Goal: Check status: Check status

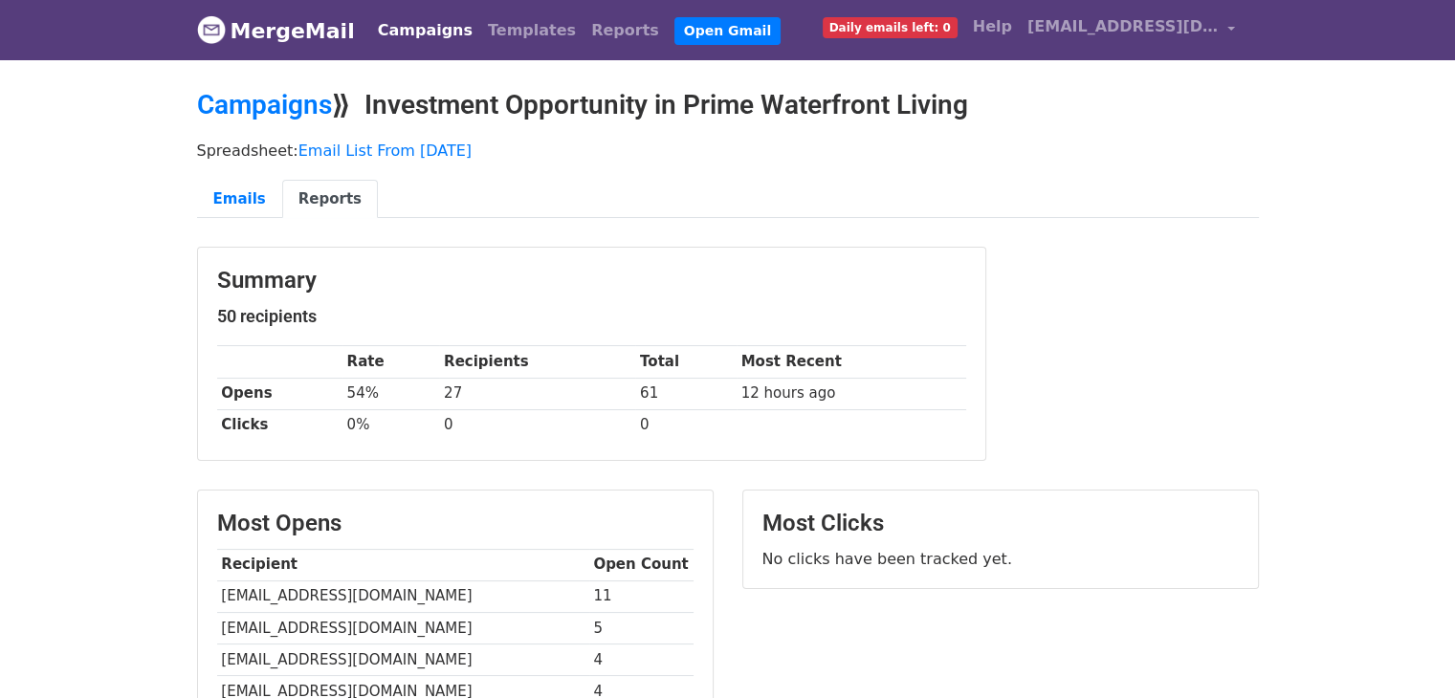
click at [1141, 247] on div "Summary 50 recipients Rate Recipients Total Most Recent Opens 54% 27 61 12 hour…" at bounding box center [728, 363] width 1091 height 233
click at [1328, 321] on body "MergeMail Campaigns Templates Reports Open Gmail Daily emails left: 0 Help behr…" at bounding box center [727, 581] width 1455 height 1162
drag, startPoint x: 561, startPoint y: 591, endPoint x: 647, endPoint y: 575, distance: 87.6
click at [713, 403] on td "61" at bounding box center [685, 394] width 101 height 32
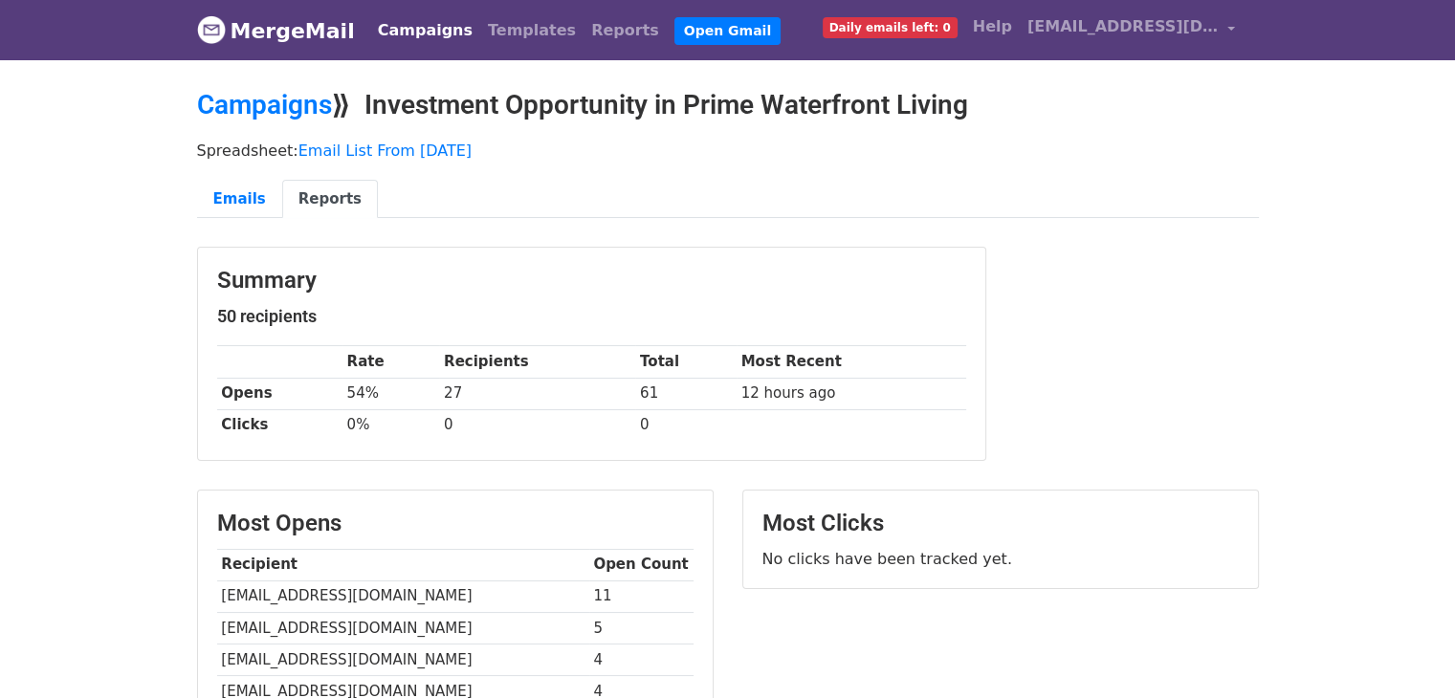
click at [1327, 373] on body "MergeMail Campaigns Templates Reports Open Gmail Daily emails left: 0 Help behr…" at bounding box center [727, 581] width 1455 height 1162
click at [314, 40] on link "MergeMail" at bounding box center [276, 31] width 158 height 40
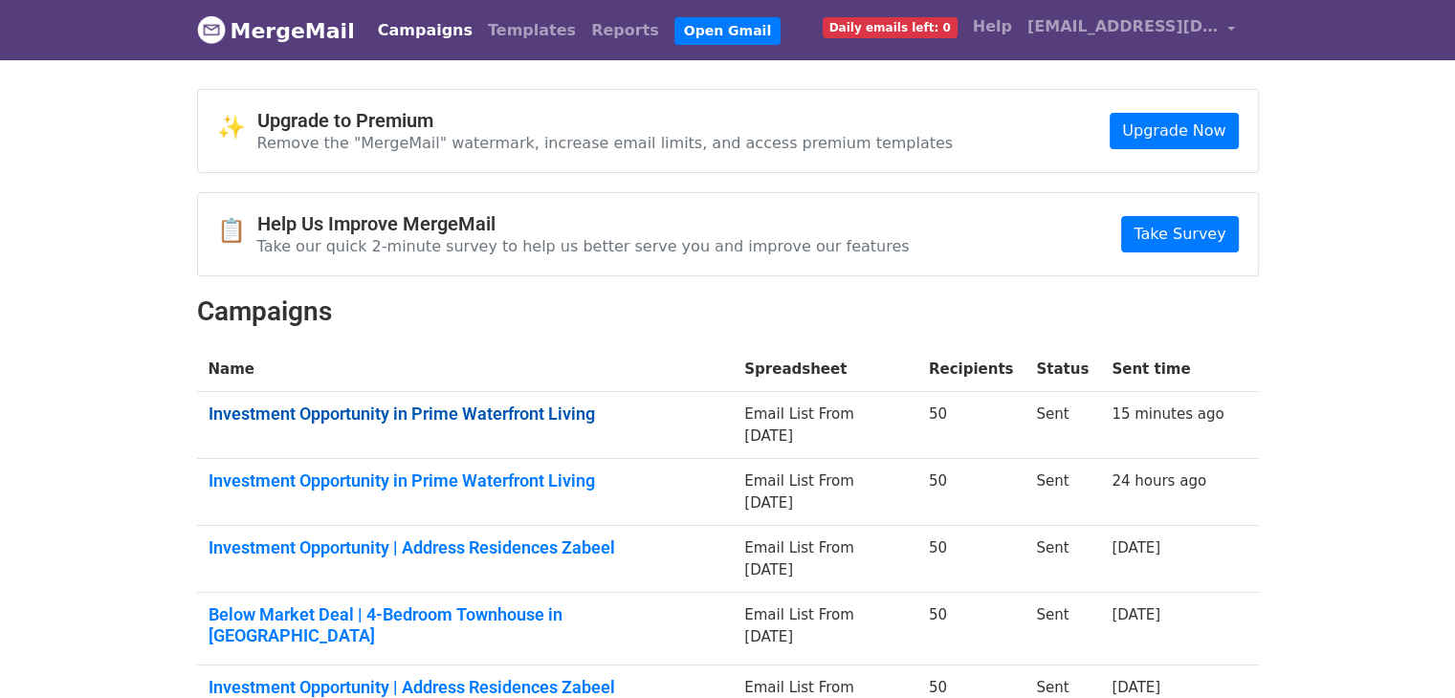
click at [588, 404] on link "Investment Opportunity in Prime Waterfront Living" at bounding box center [466, 414] width 514 height 21
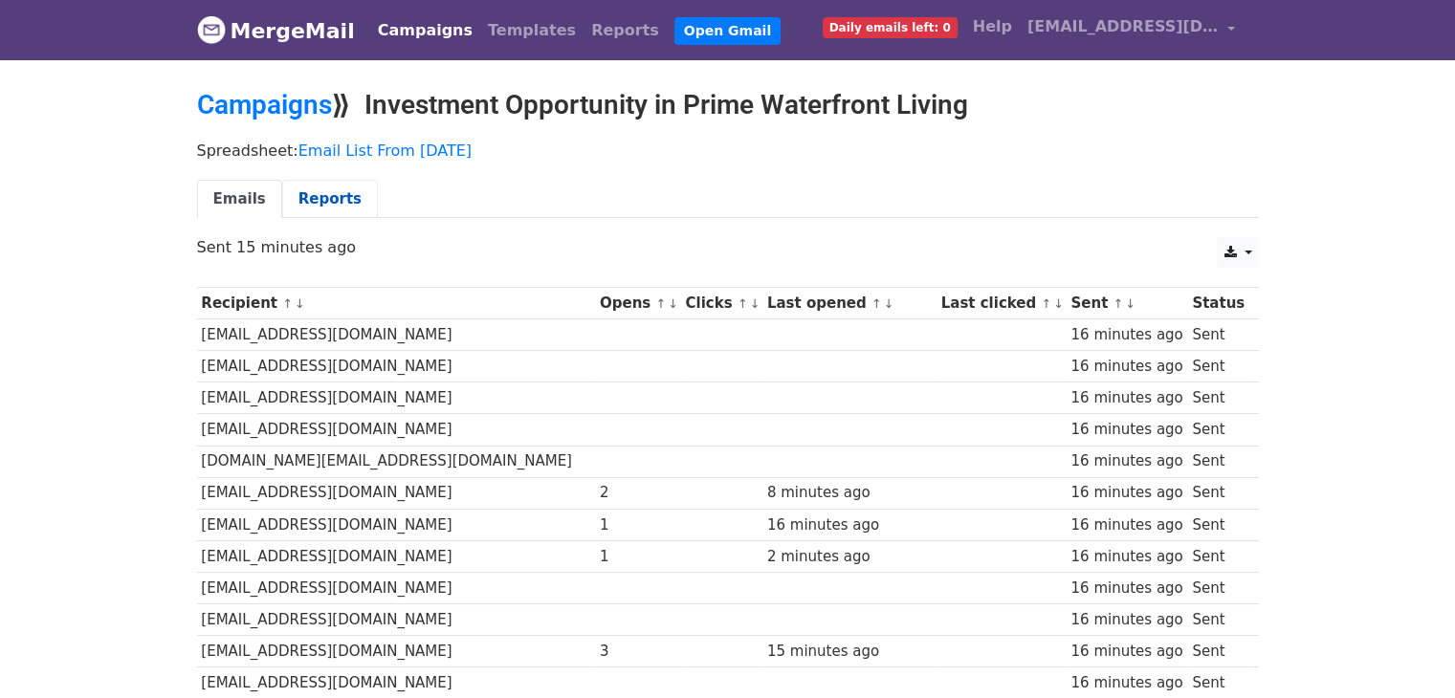
click at [318, 206] on link "Reports" at bounding box center [330, 199] width 96 height 39
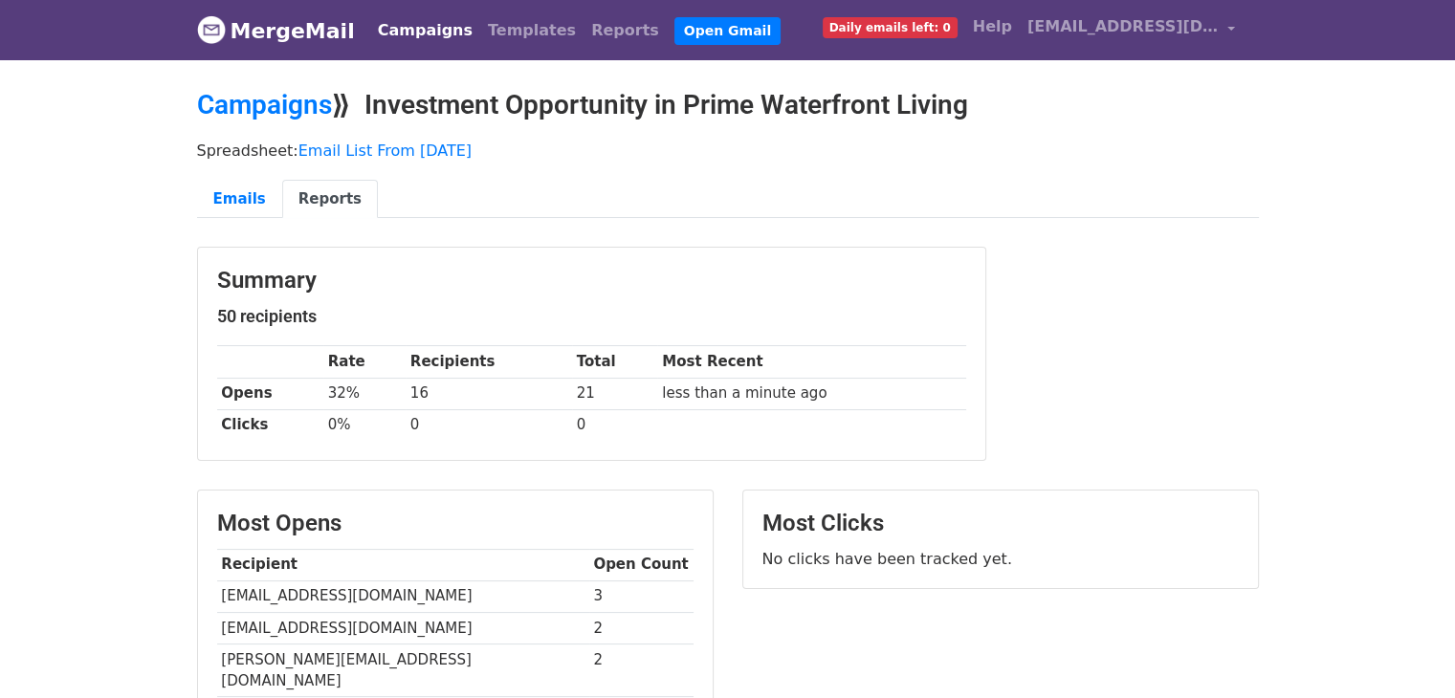
click at [242, 11] on link "MergeMail" at bounding box center [276, 31] width 158 height 40
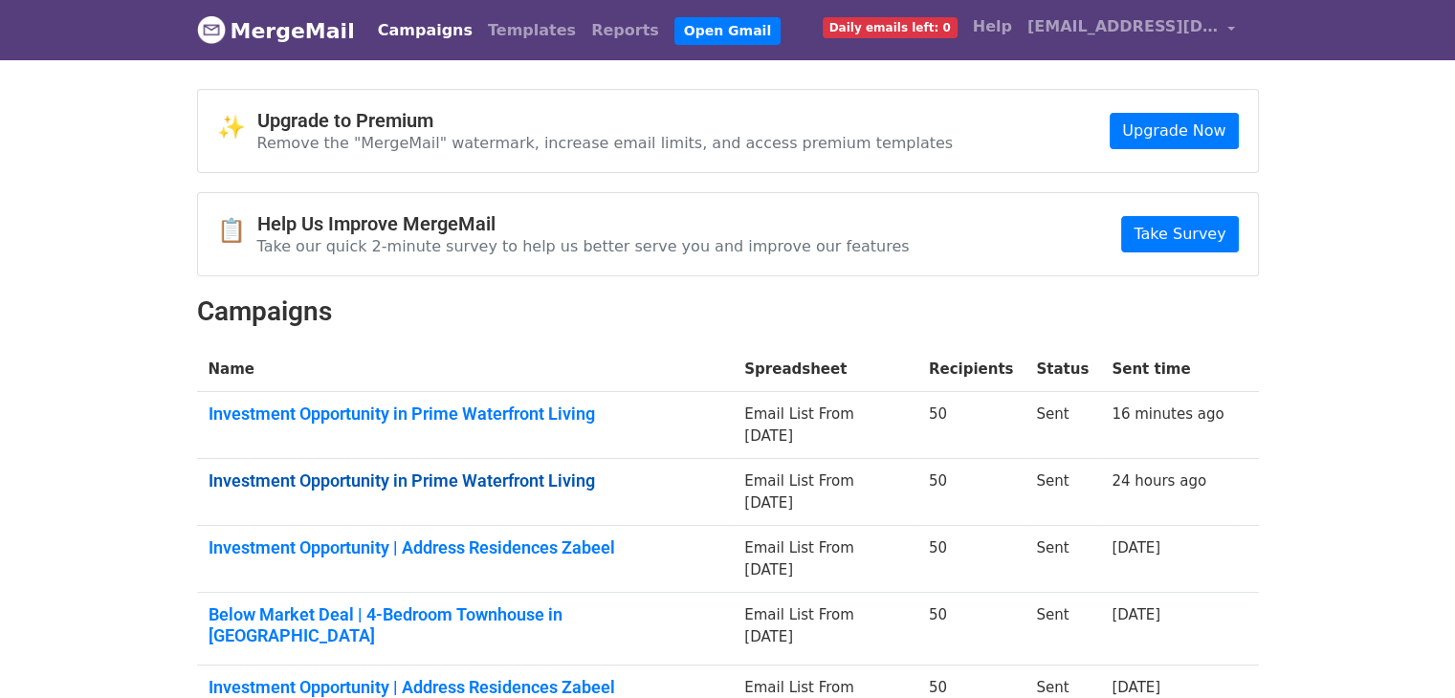
click at [518, 471] on link "Investment Opportunity in Prime Waterfront Living" at bounding box center [466, 481] width 514 height 21
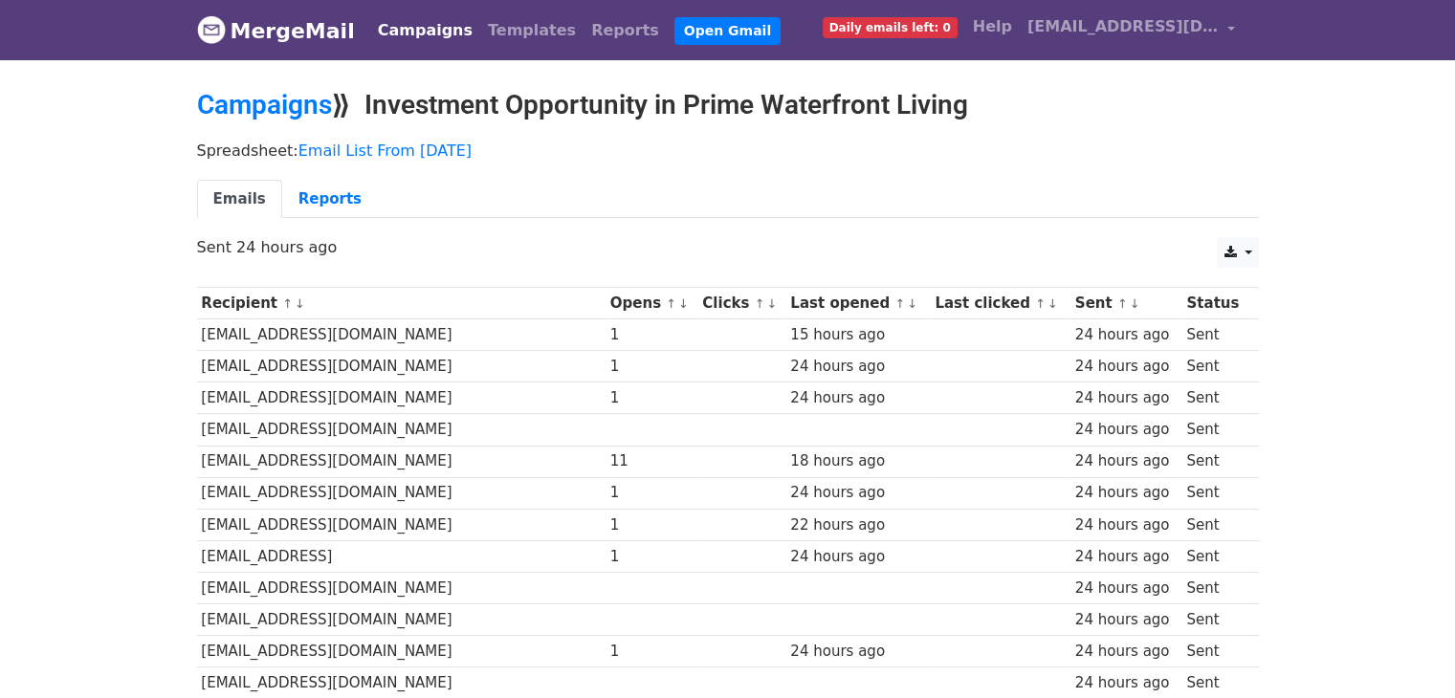
click at [610, 468] on div "11" at bounding box center [651, 462] width 83 height 22
click at [295, 96] on link "Campaigns" at bounding box center [264, 105] width 135 height 32
